Goal: Task Accomplishment & Management: Manage account settings

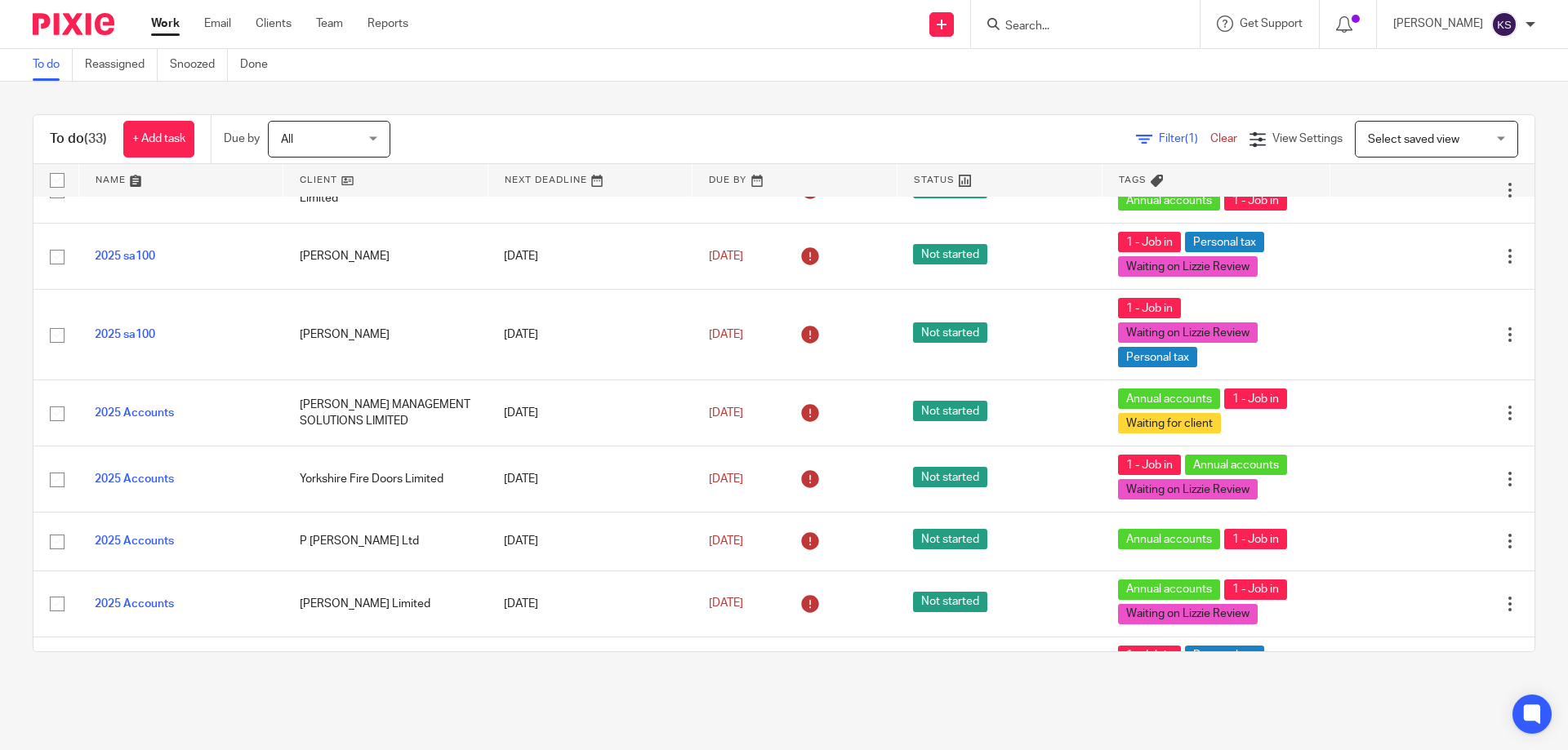
scroll to position [1753, 0]
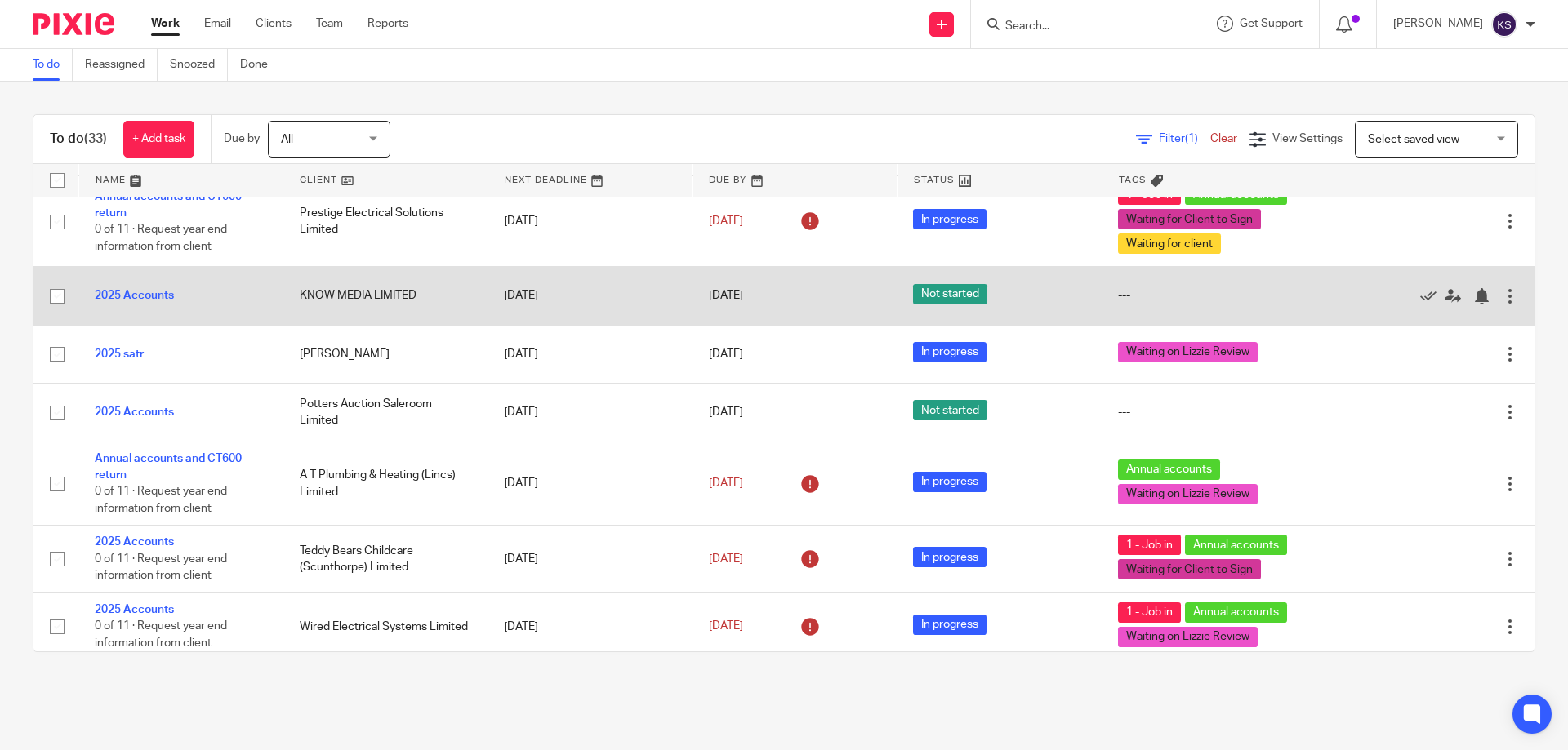
click at [163, 292] on link "2025 Accounts" at bounding box center [134, 295] width 80 height 11
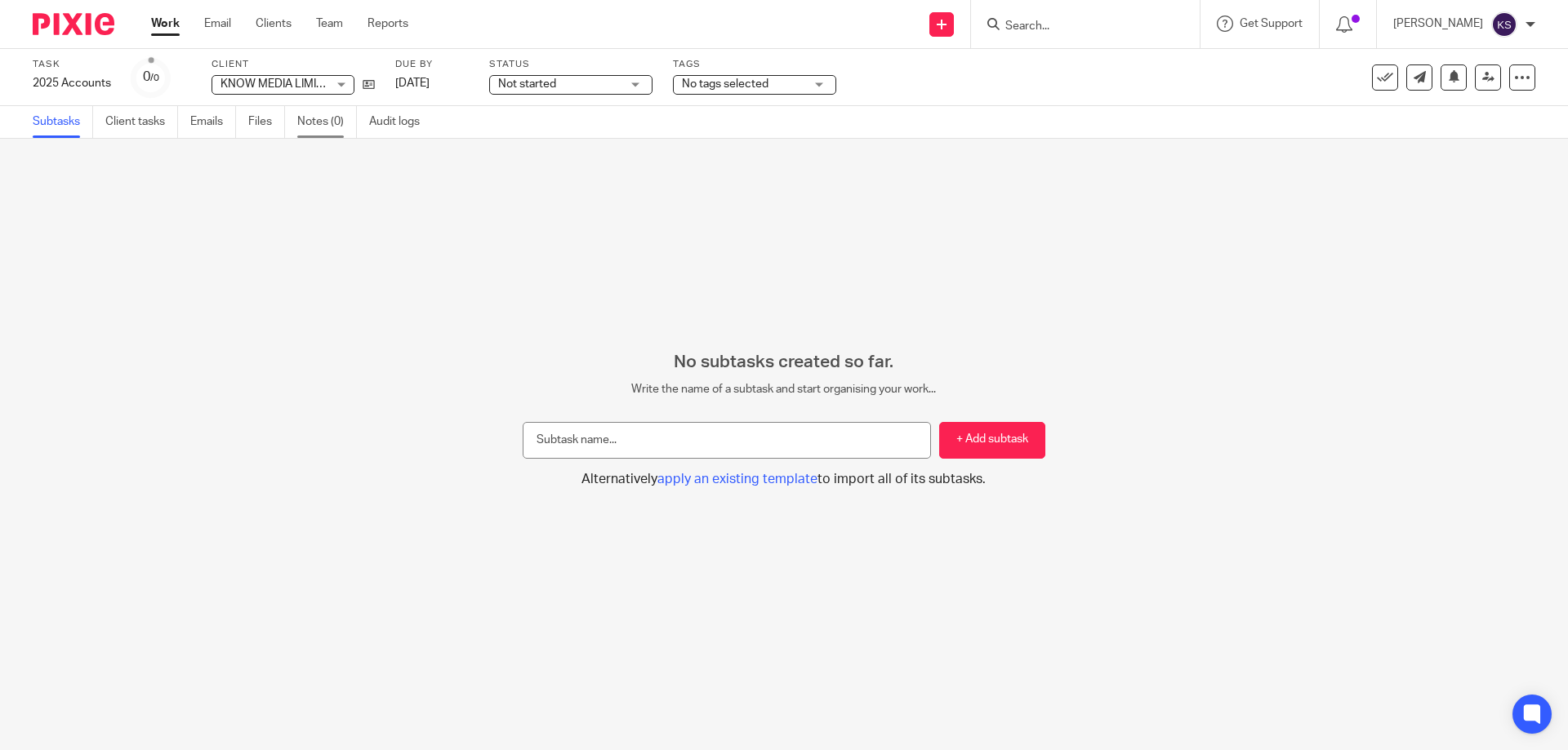
click at [327, 127] on link "Notes (0)" at bounding box center [327, 122] width 59 height 32
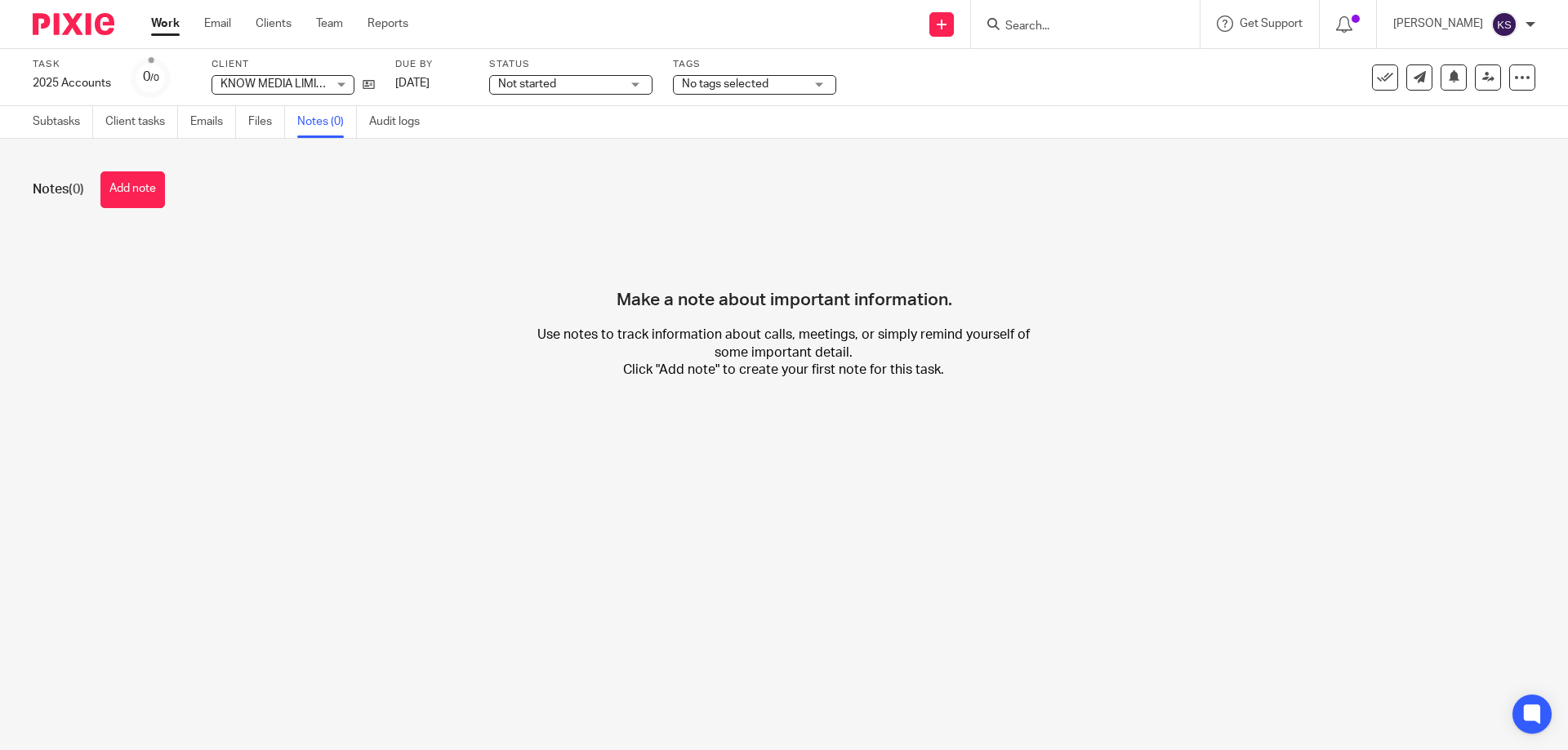
click at [711, 82] on span "No tags selected" at bounding box center [725, 84] width 87 height 11
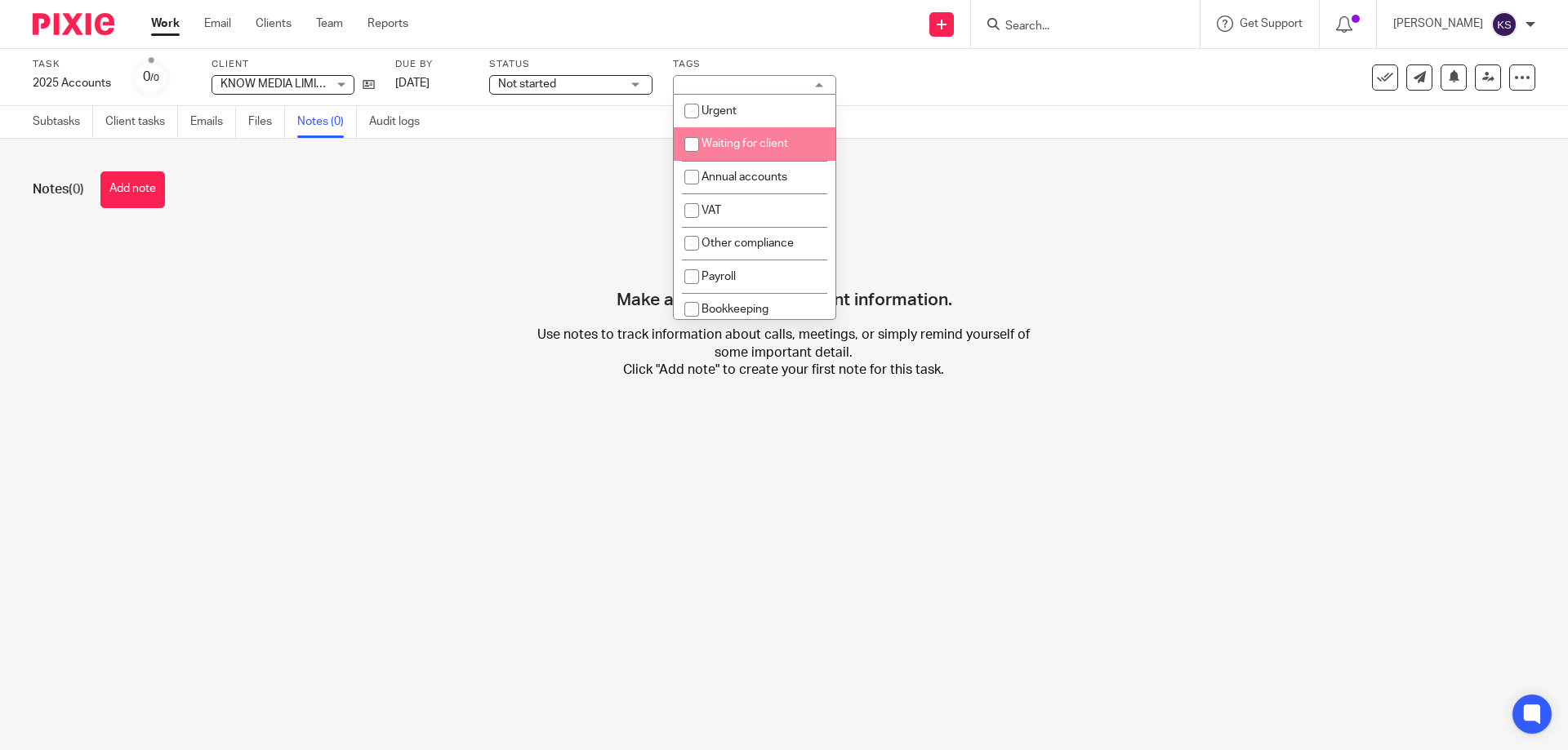
click at [736, 146] on span "Waiting for client" at bounding box center [745, 144] width 87 height 11
checkbox input "true"
click at [491, 211] on div "Notes (0) Add note Make a note about important information. Use notes to track …" at bounding box center [784, 288] width 1568 height 298
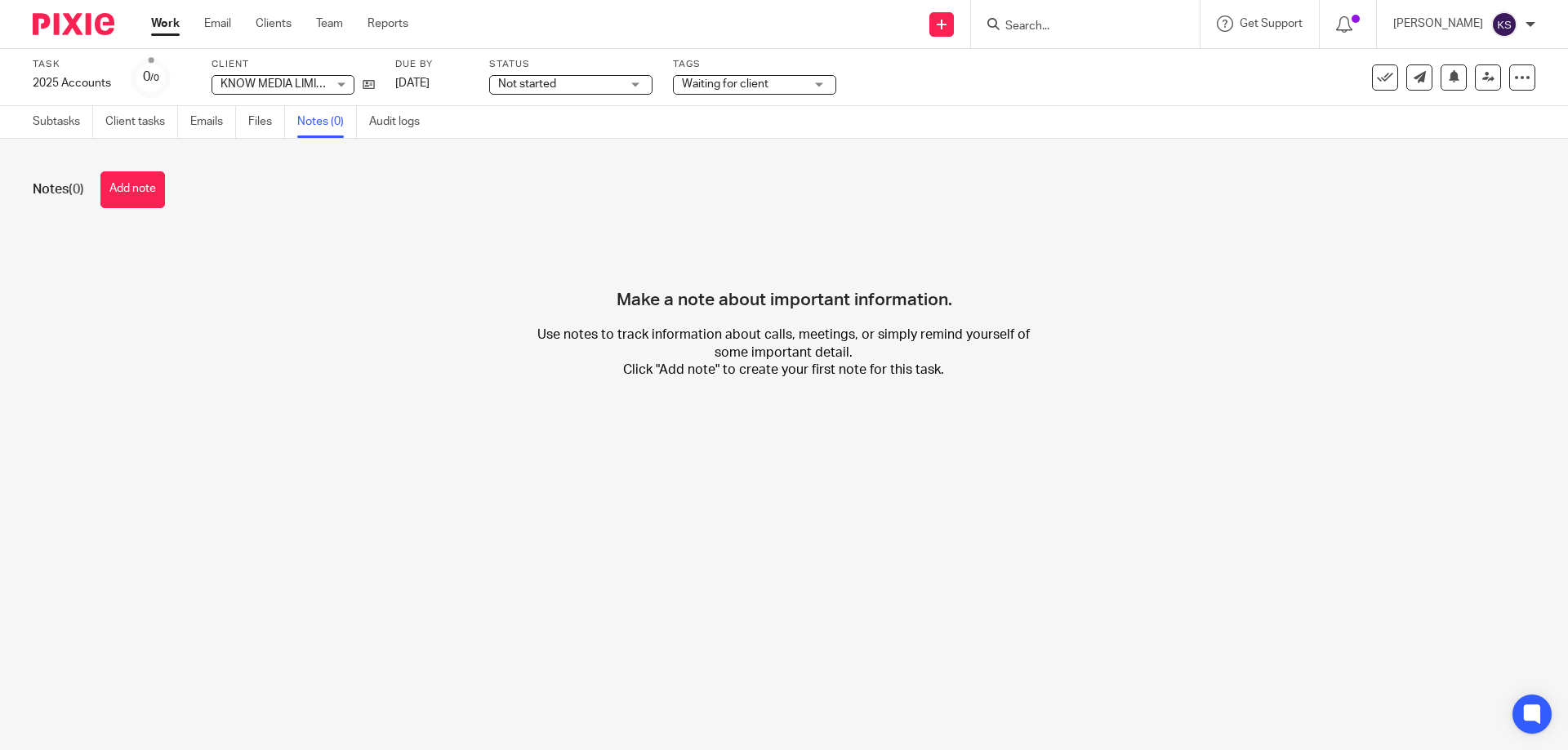
click at [168, 30] on link "Work" at bounding box center [165, 24] width 28 height 16
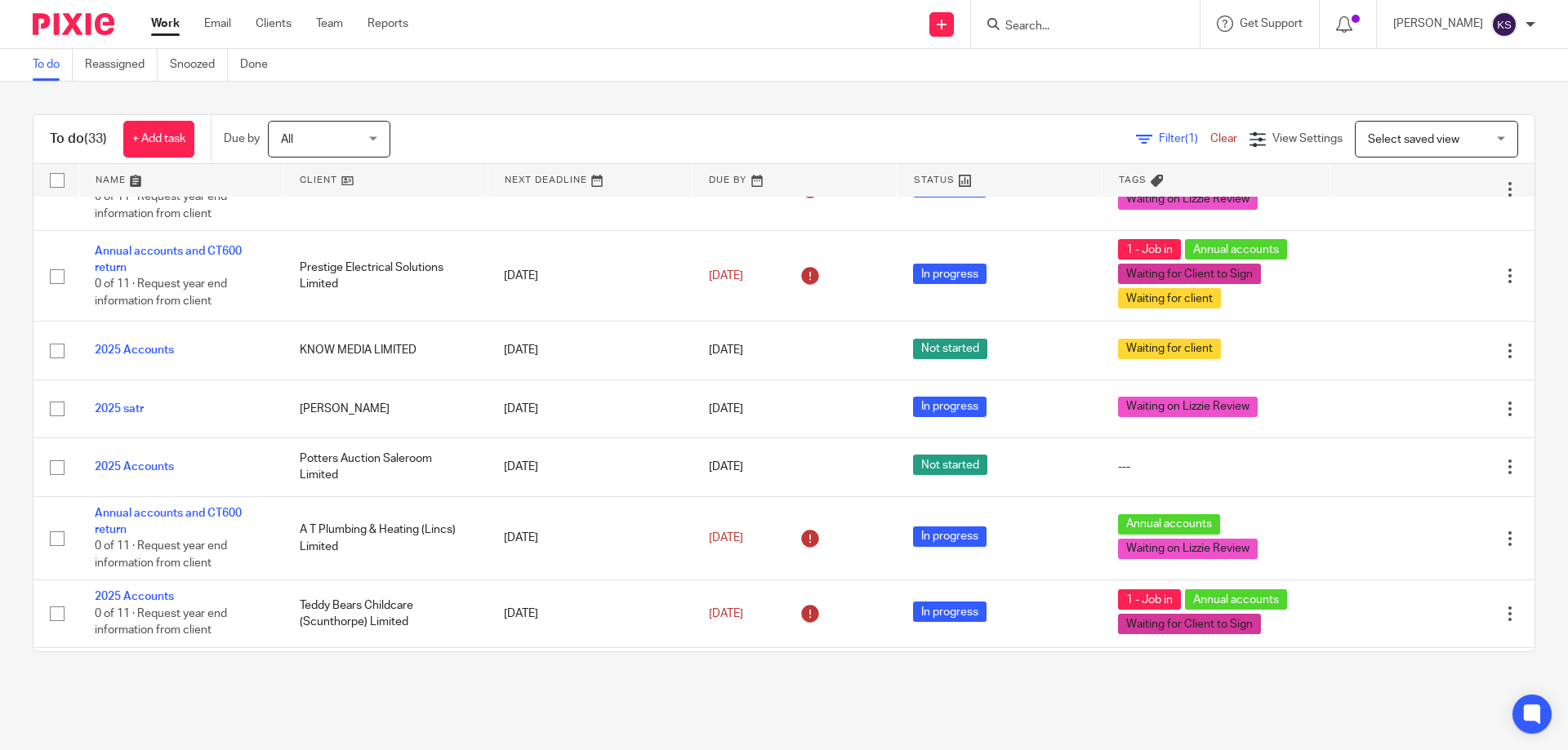
scroll to position [1753, 0]
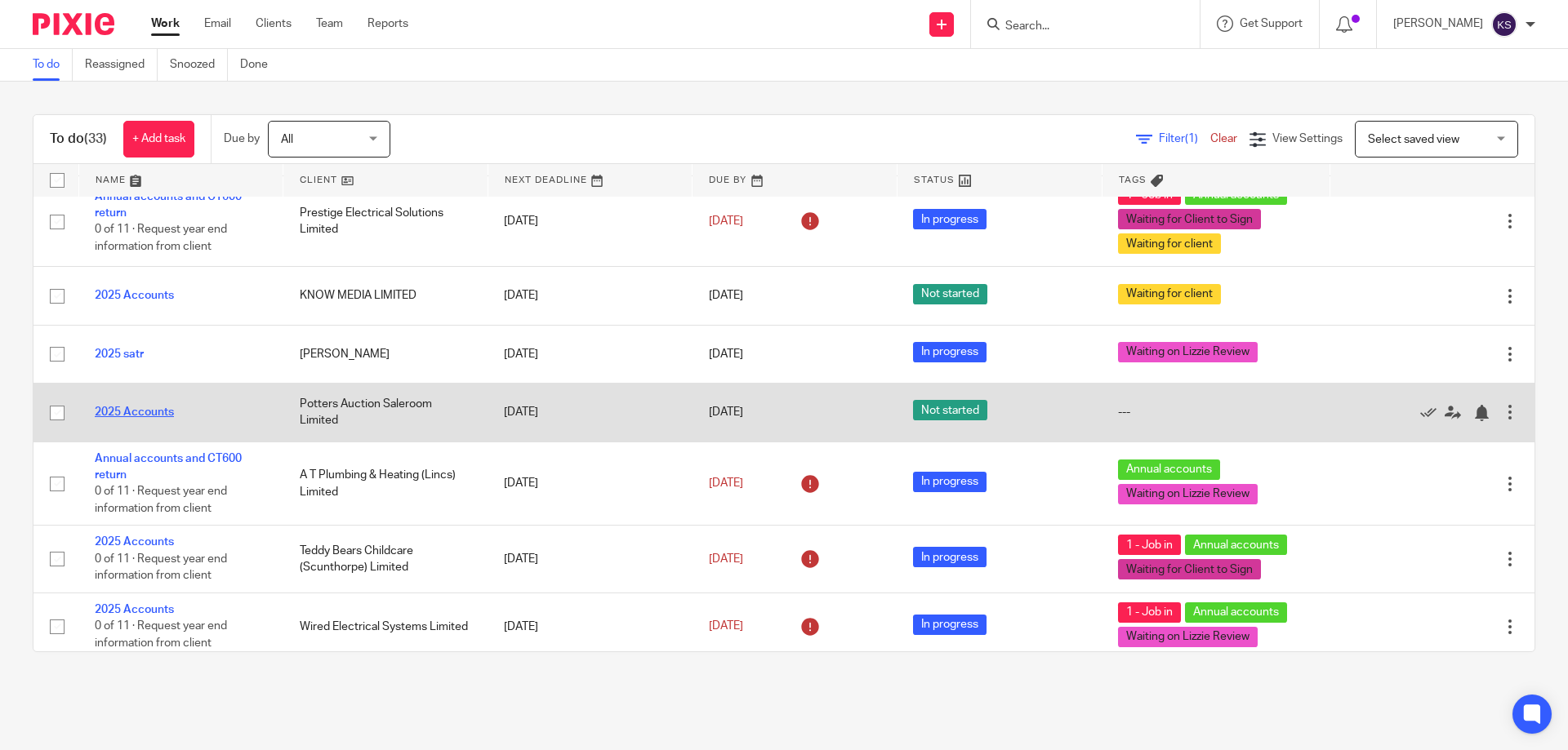
click at [155, 408] on link "2025 Accounts" at bounding box center [134, 412] width 80 height 11
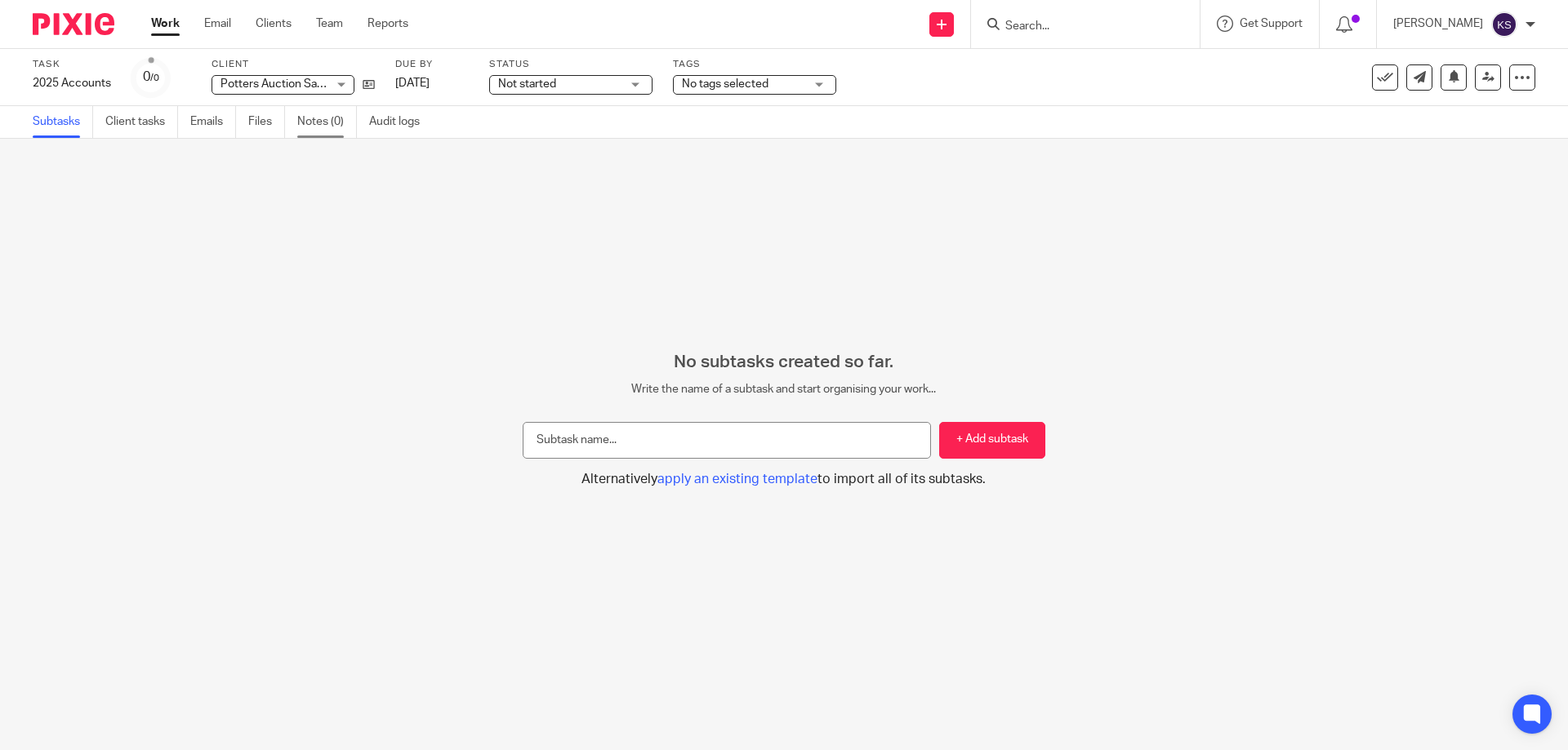
click at [340, 119] on link "Notes (0)" at bounding box center [327, 122] width 59 height 32
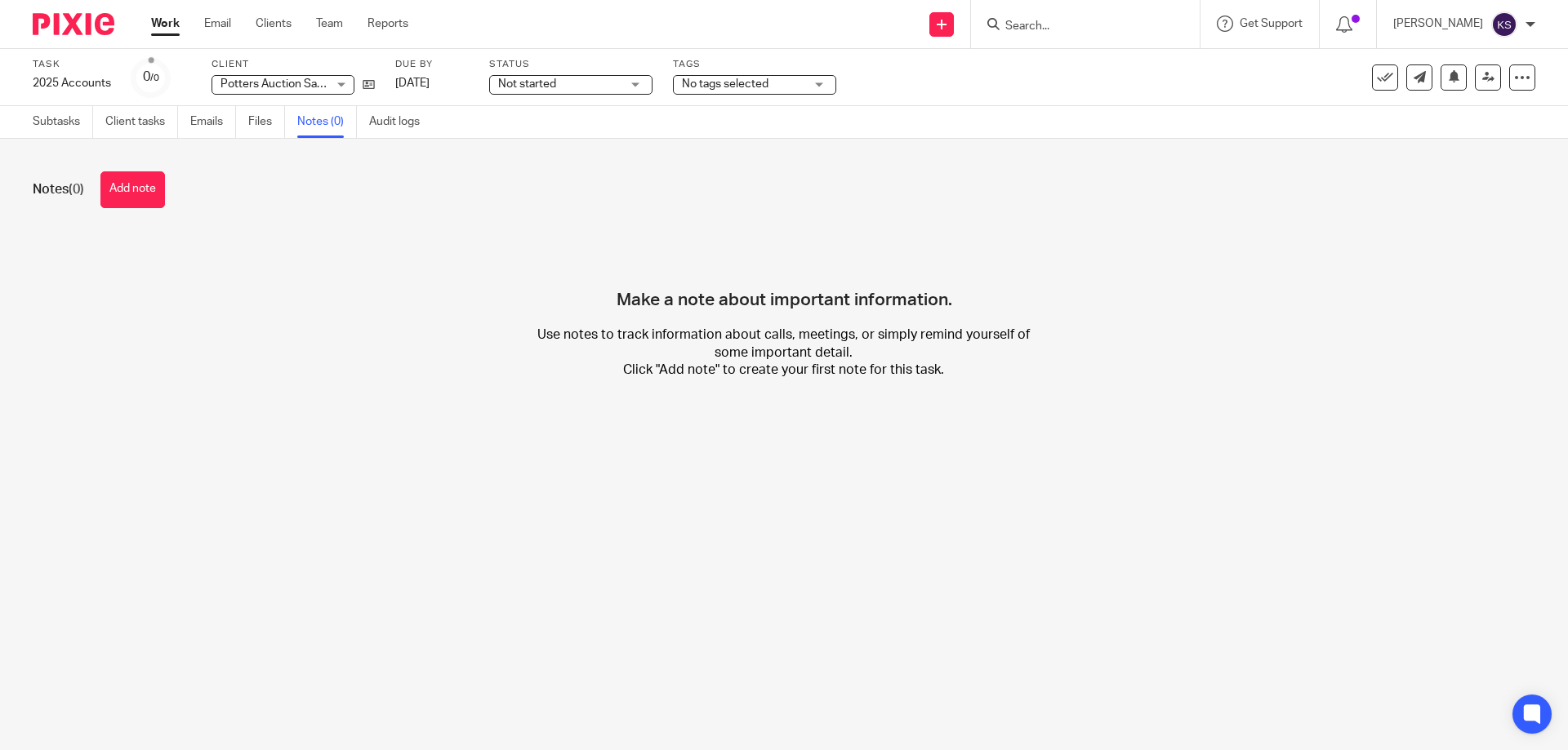
click at [582, 86] on span "Not started" at bounding box center [560, 84] width 123 height 17
click at [714, 80] on span "No tags selected" at bounding box center [725, 84] width 87 height 11
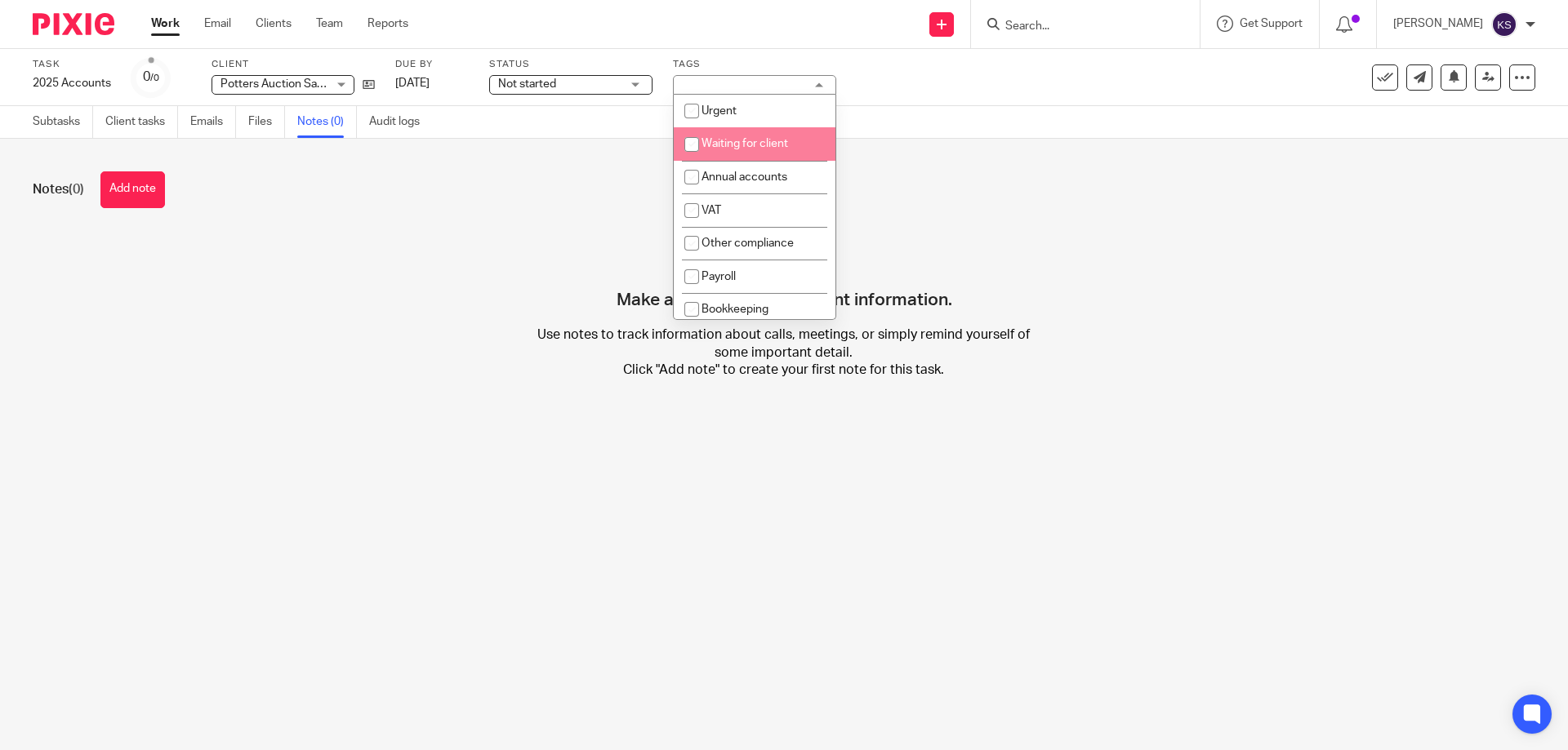
click at [747, 139] on span "Waiting for client" at bounding box center [745, 144] width 87 height 11
checkbox input "true"
click at [323, 185] on div "Notes (0) Add note" at bounding box center [784, 189] width 1502 height 37
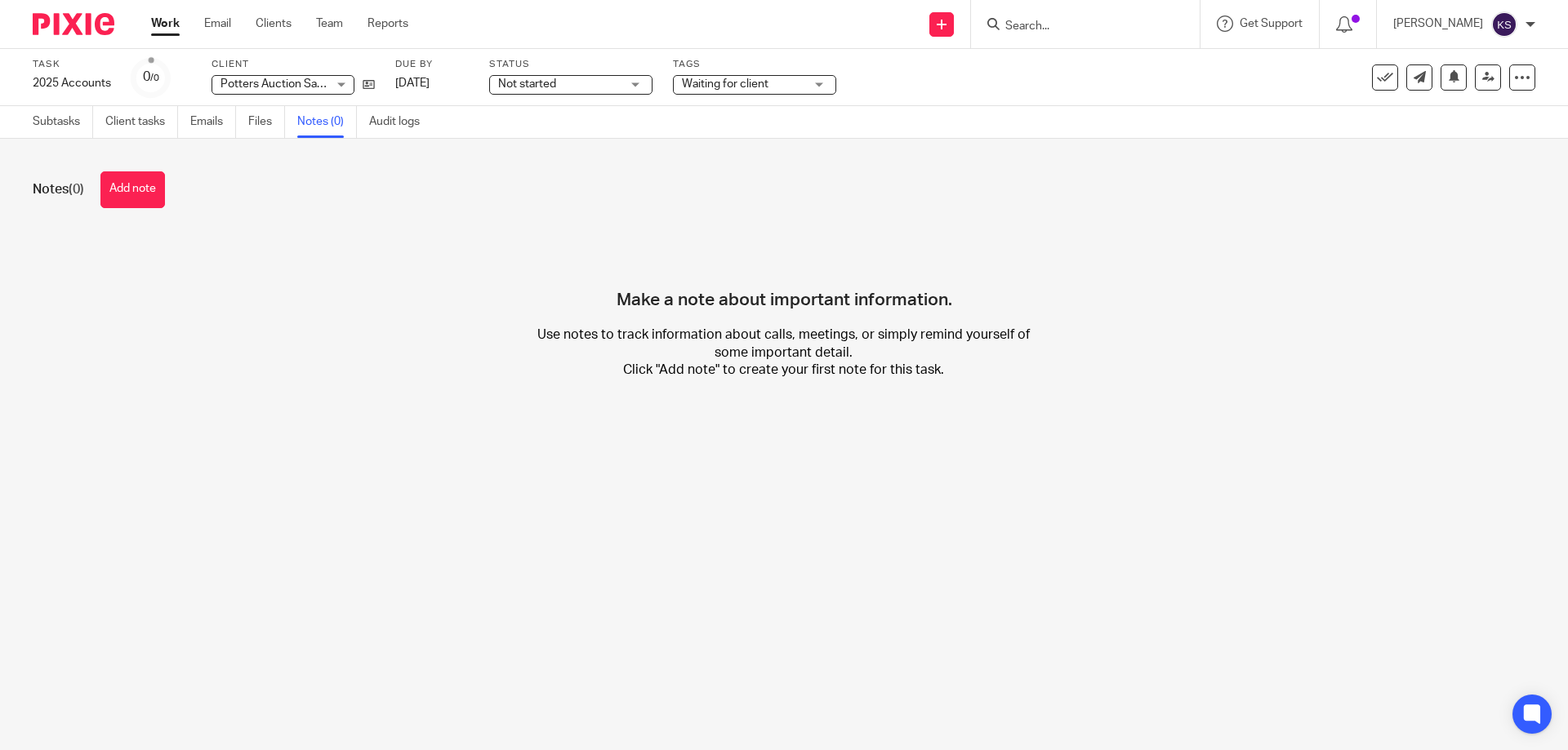
click at [162, 19] on link "Work" at bounding box center [165, 24] width 28 height 16
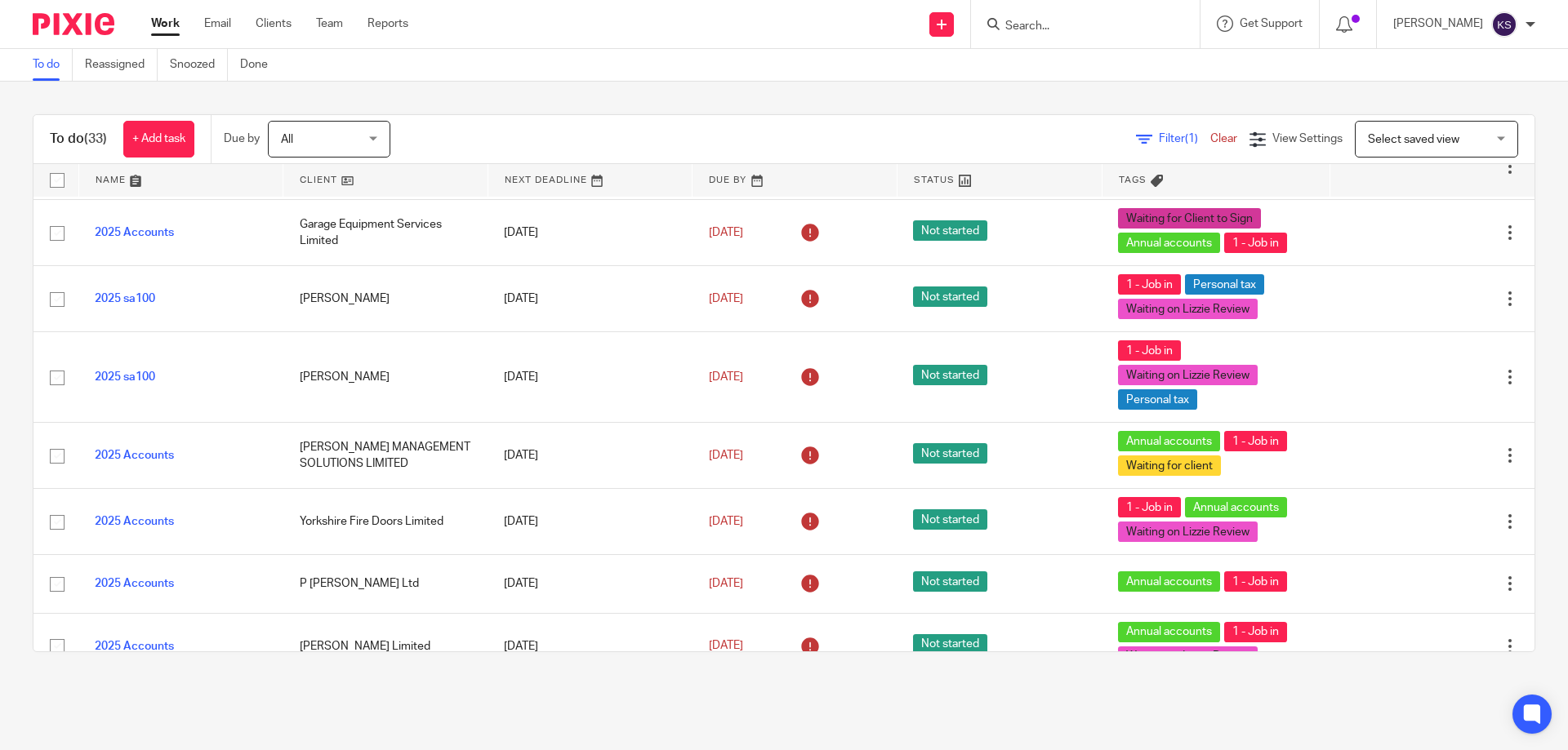
scroll to position [938, 0]
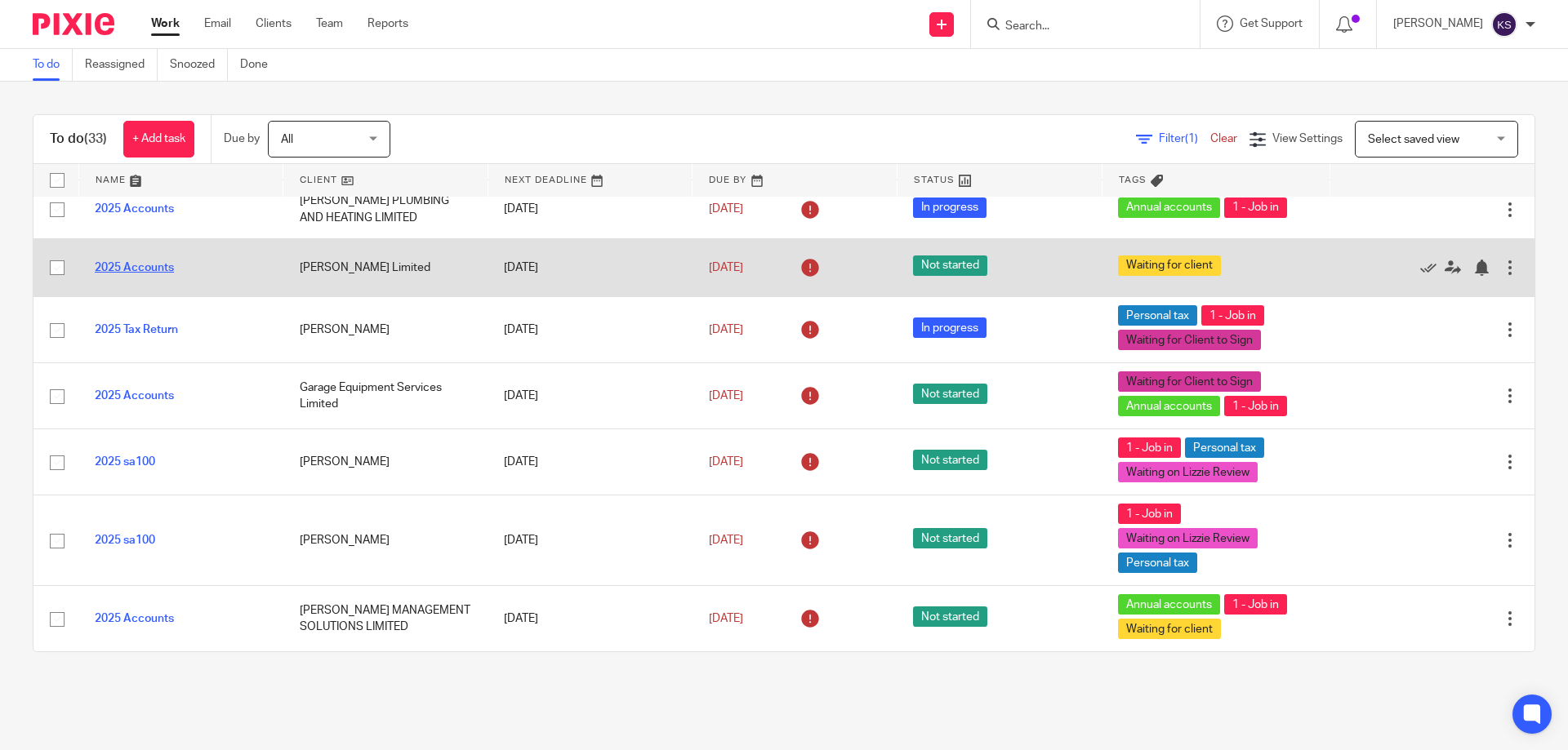
click at [115, 262] on link "2025 Accounts" at bounding box center [134, 268] width 80 height 11
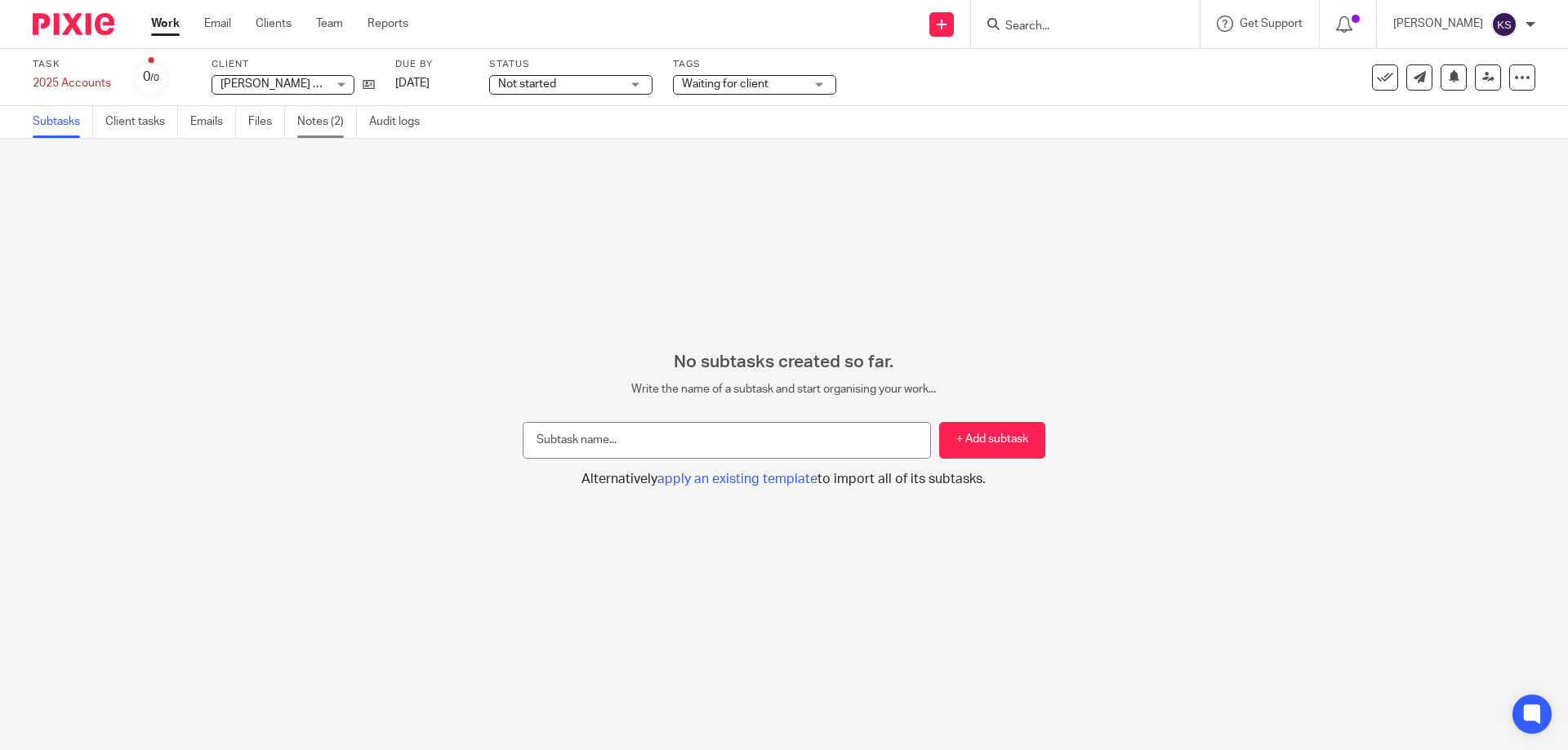
click at [318, 123] on link "Notes (2)" at bounding box center [327, 122] width 59 height 32
